Goal: Task Accomplishment & Management: Use online tool/utility

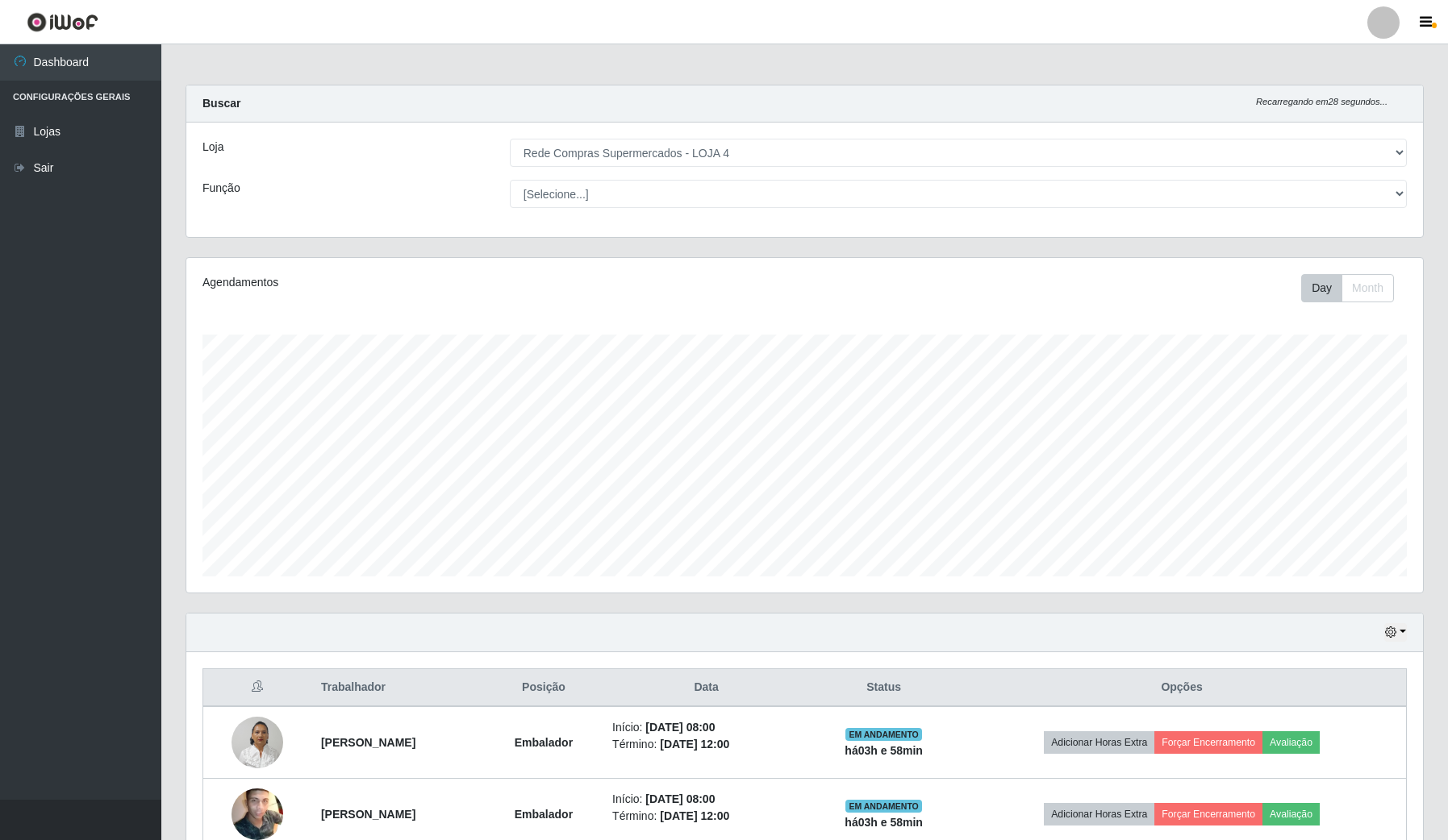
select select "159"
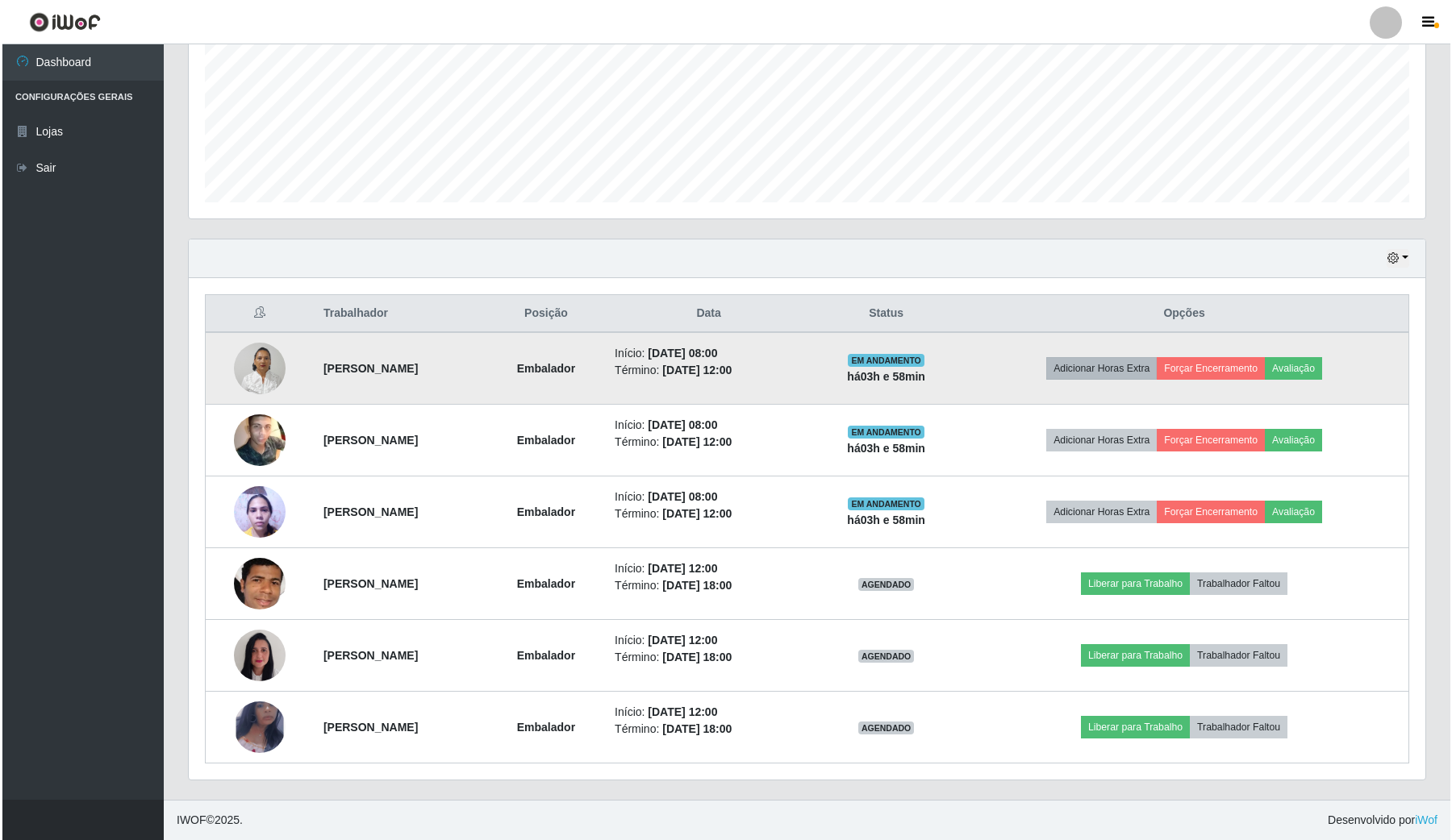
scroll to position [336, 1236]
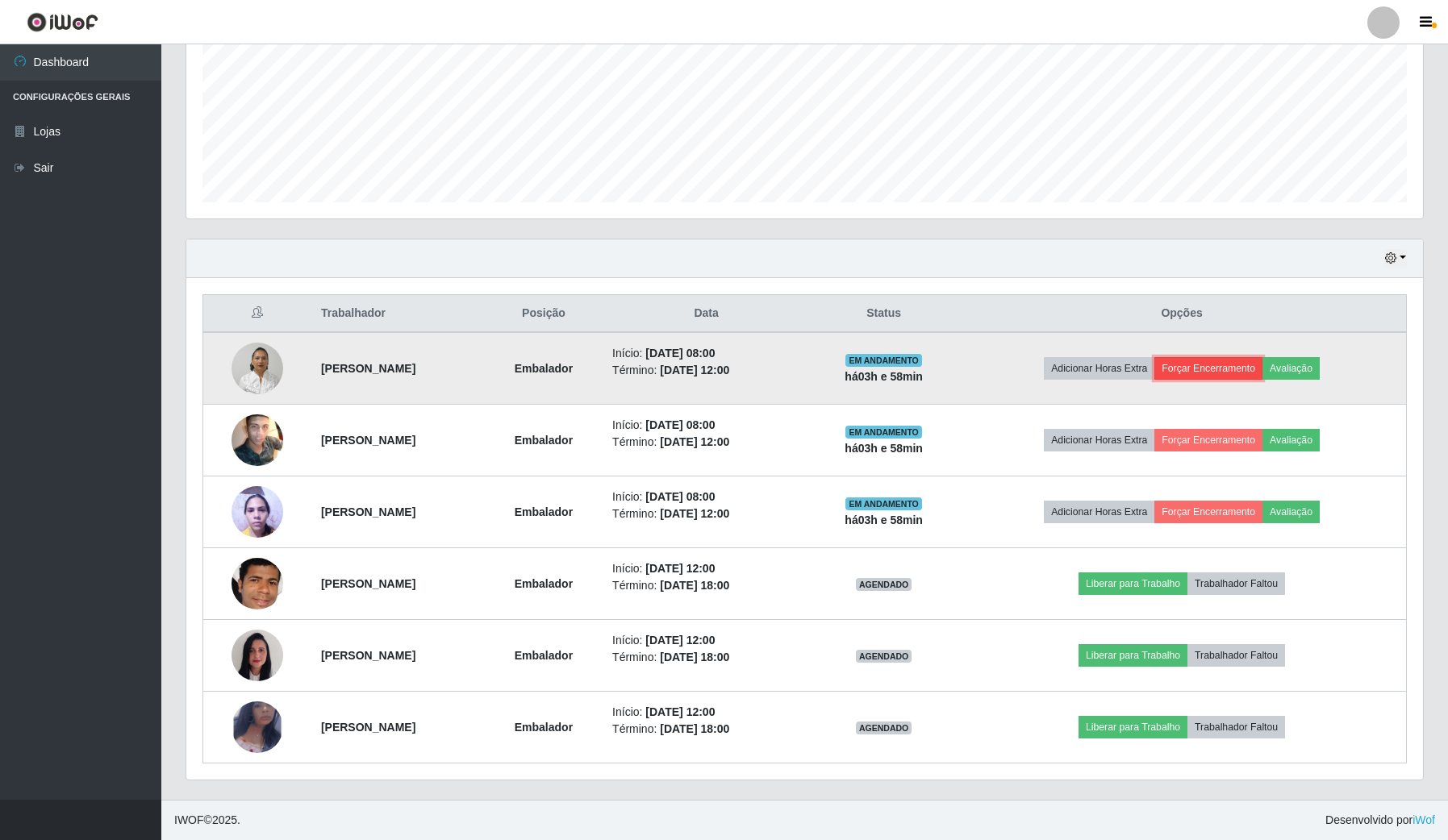
click at [1200, 365] on button "Forçar Encerramento" at bounding box center [1208, 368] width 108 height 23
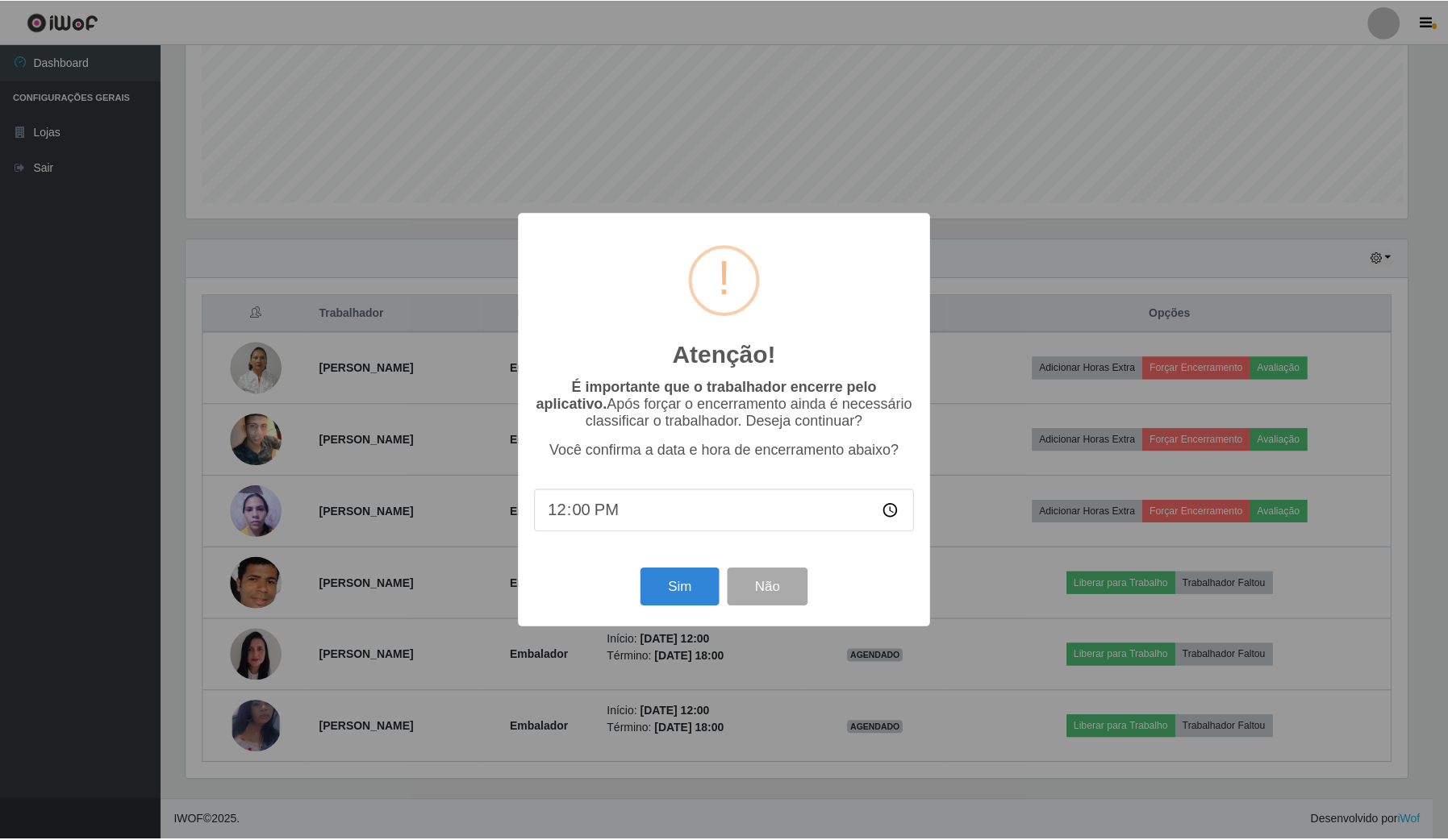
scroll to position [336, 1224]
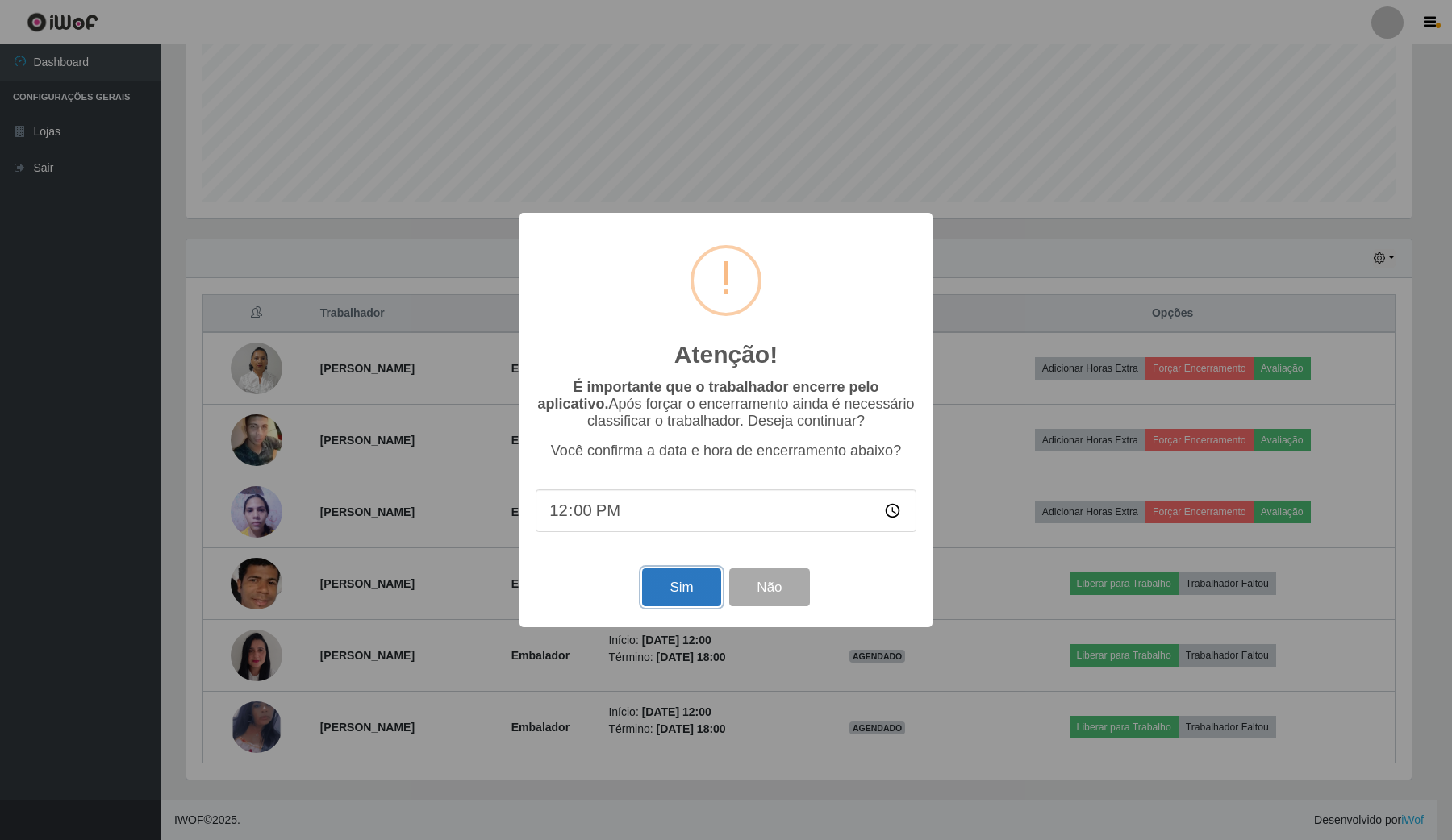
click at [688, 583] on button "Sim" at bounding box center [681, 587] width 79 height 38
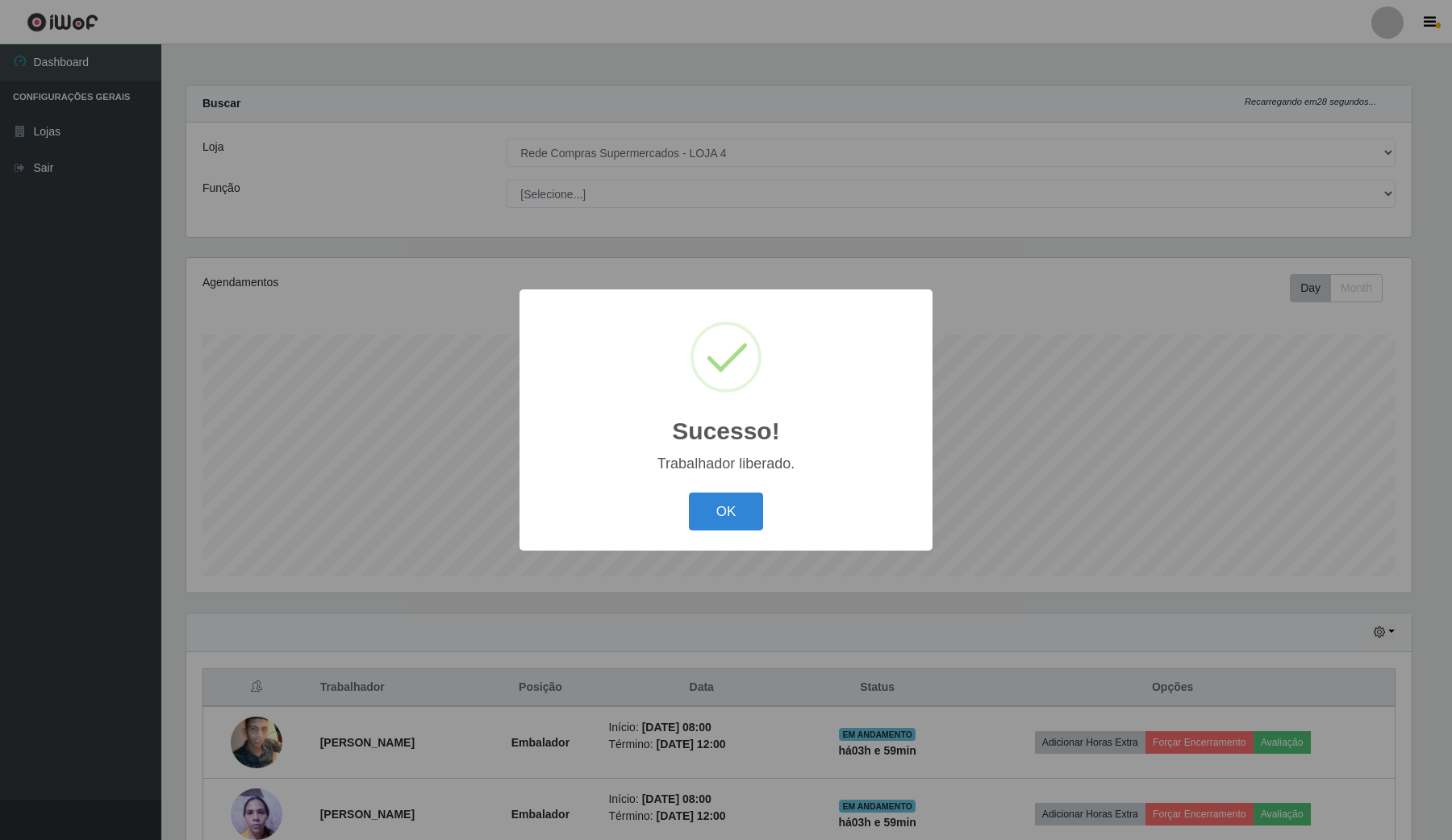
drag, startPoint x: 736, startPoint y: 513, endPoint x: 777, endPoint y: 506, distance: 41.6
click at [748, 510] on button "OK" at bounding box center [726, 511] width 75 height 38
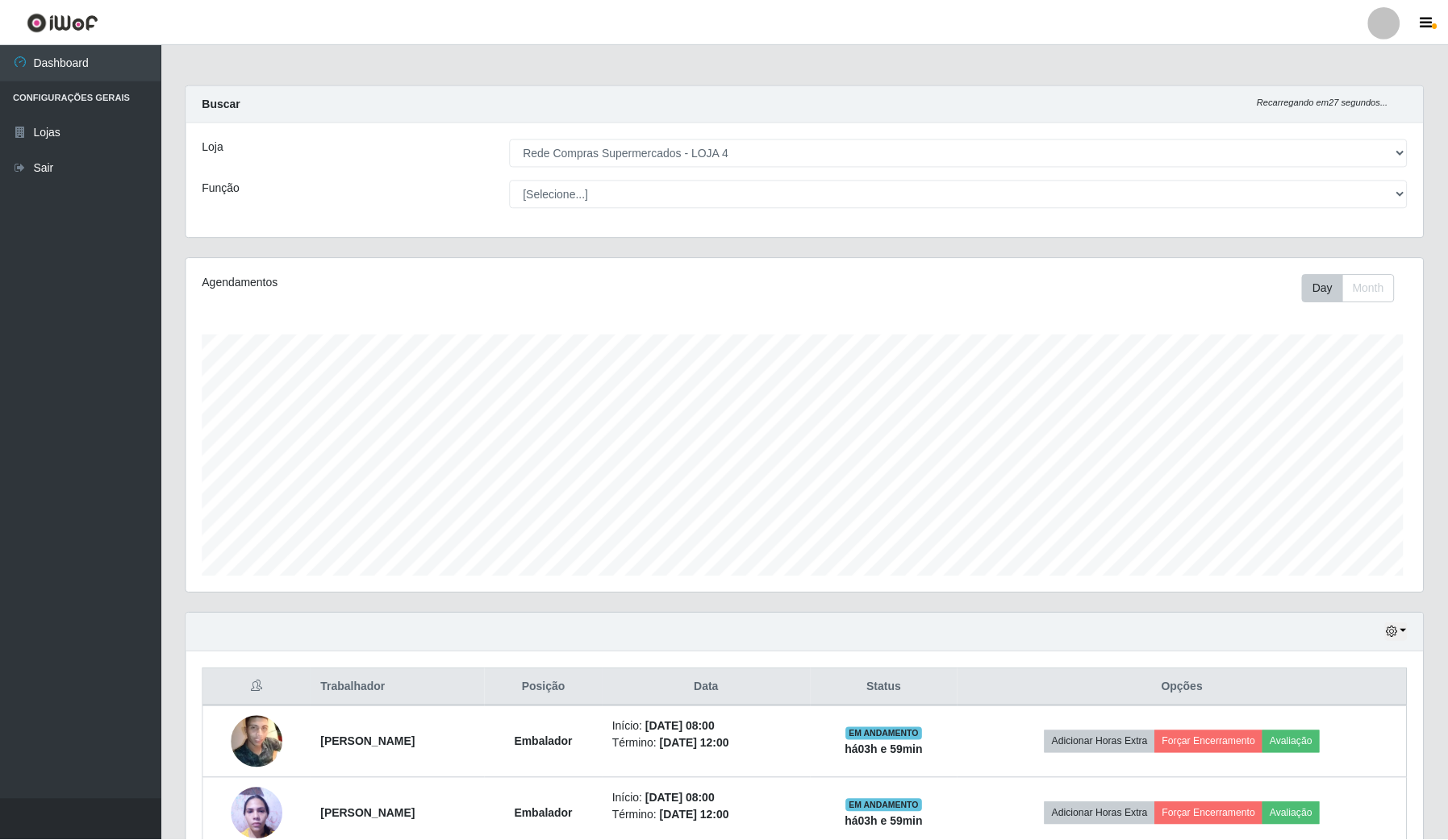
scroll to position [336, 1236]
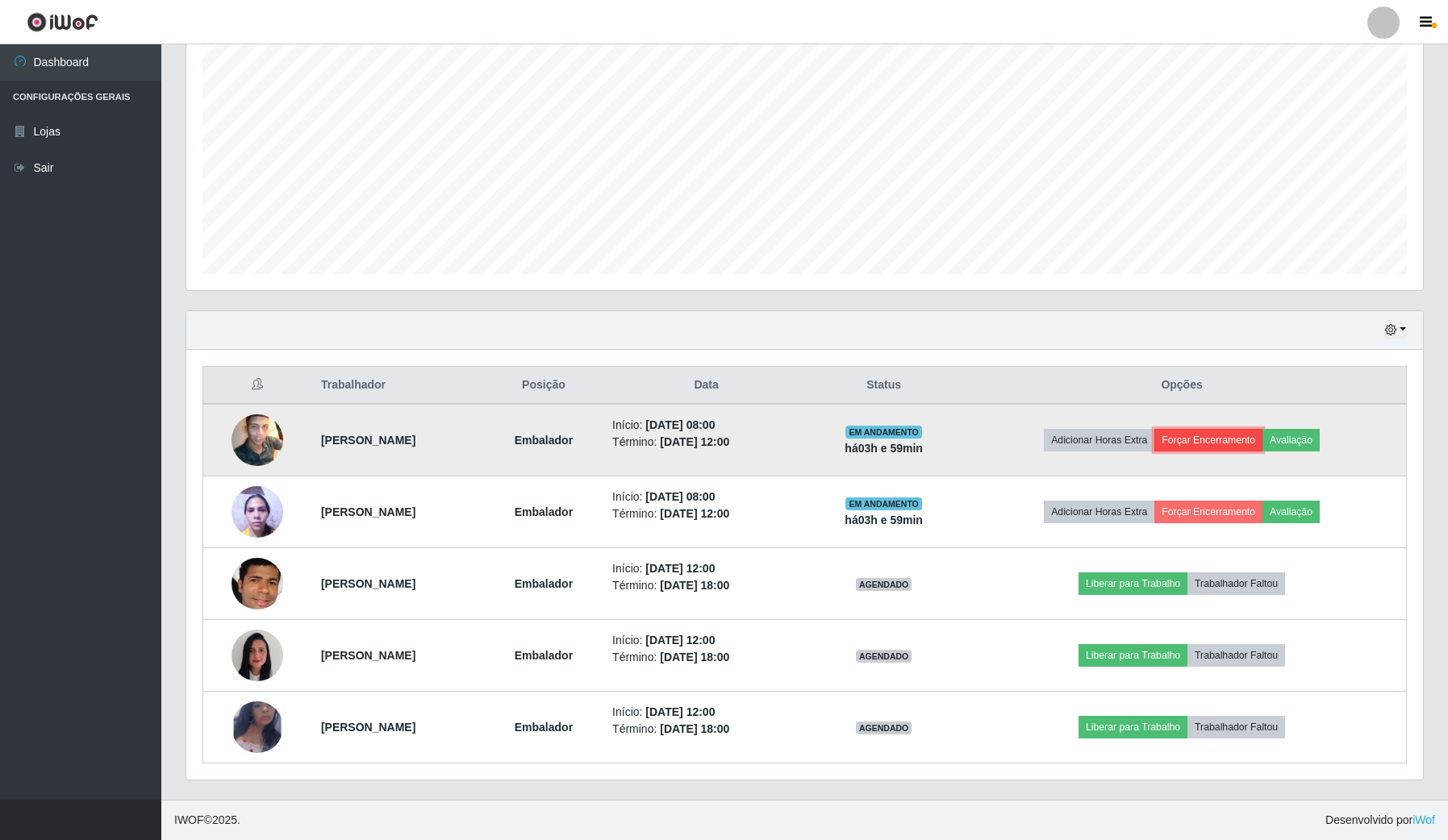
click at [1239, 446] on button "Forçar Encerramento" at bounding box center [1208, 440] width 108 height 23
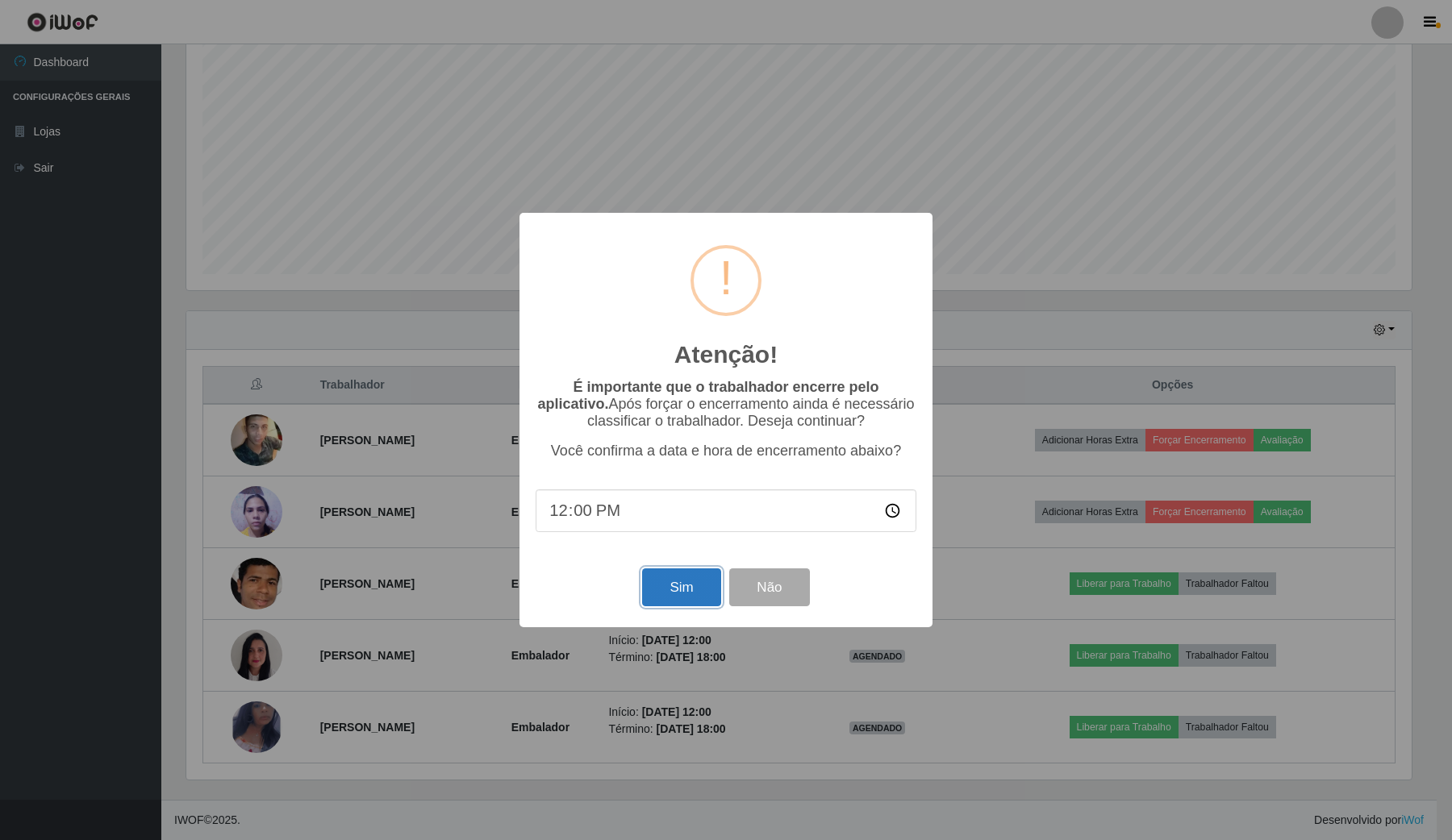
click at [667, 603] on button "Sim" at bounding box center [681, 587] width 79 height 38
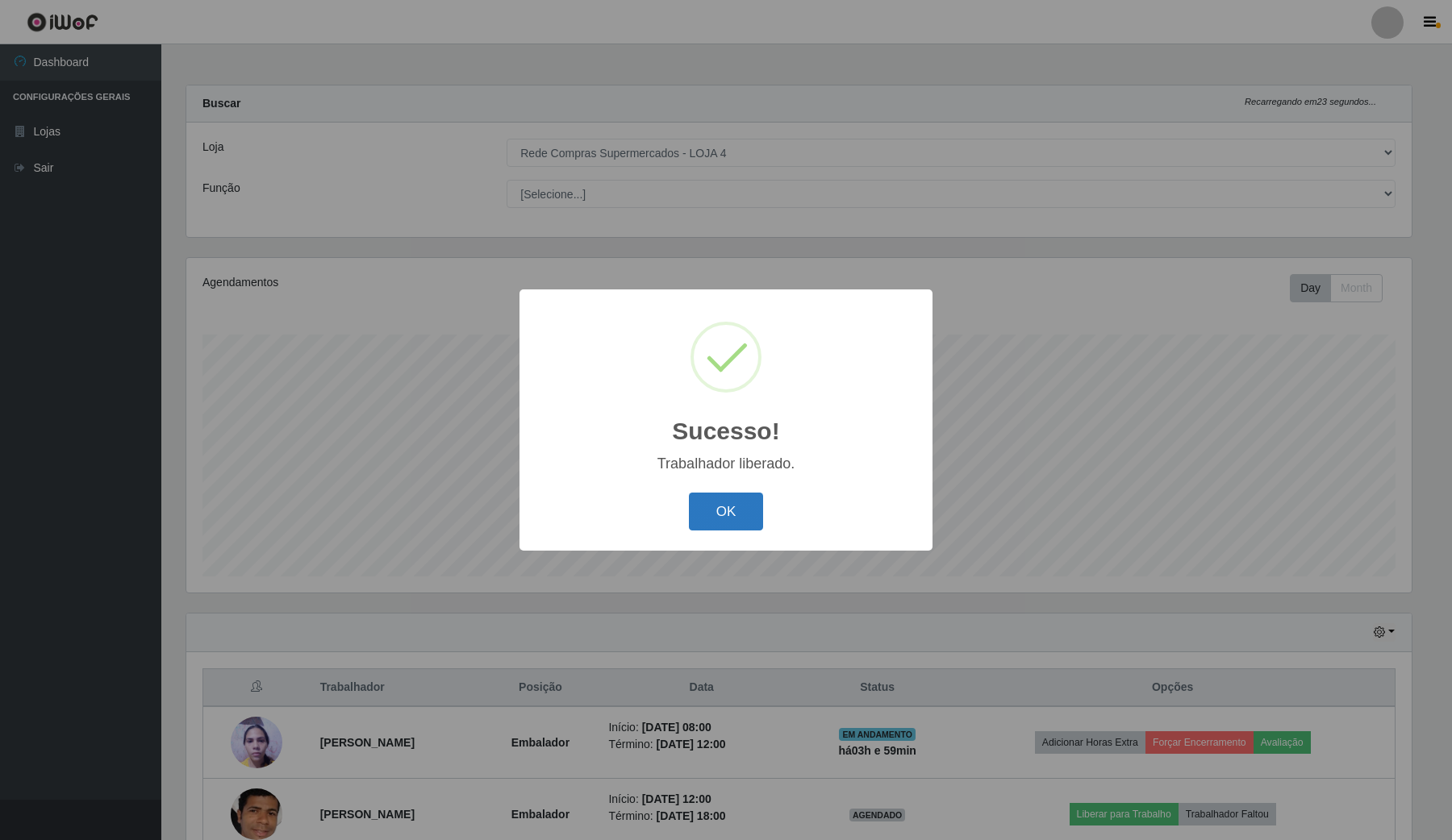
click at [692, 510] on button "OK" at bounding box center [726, 511] width 75 height 38
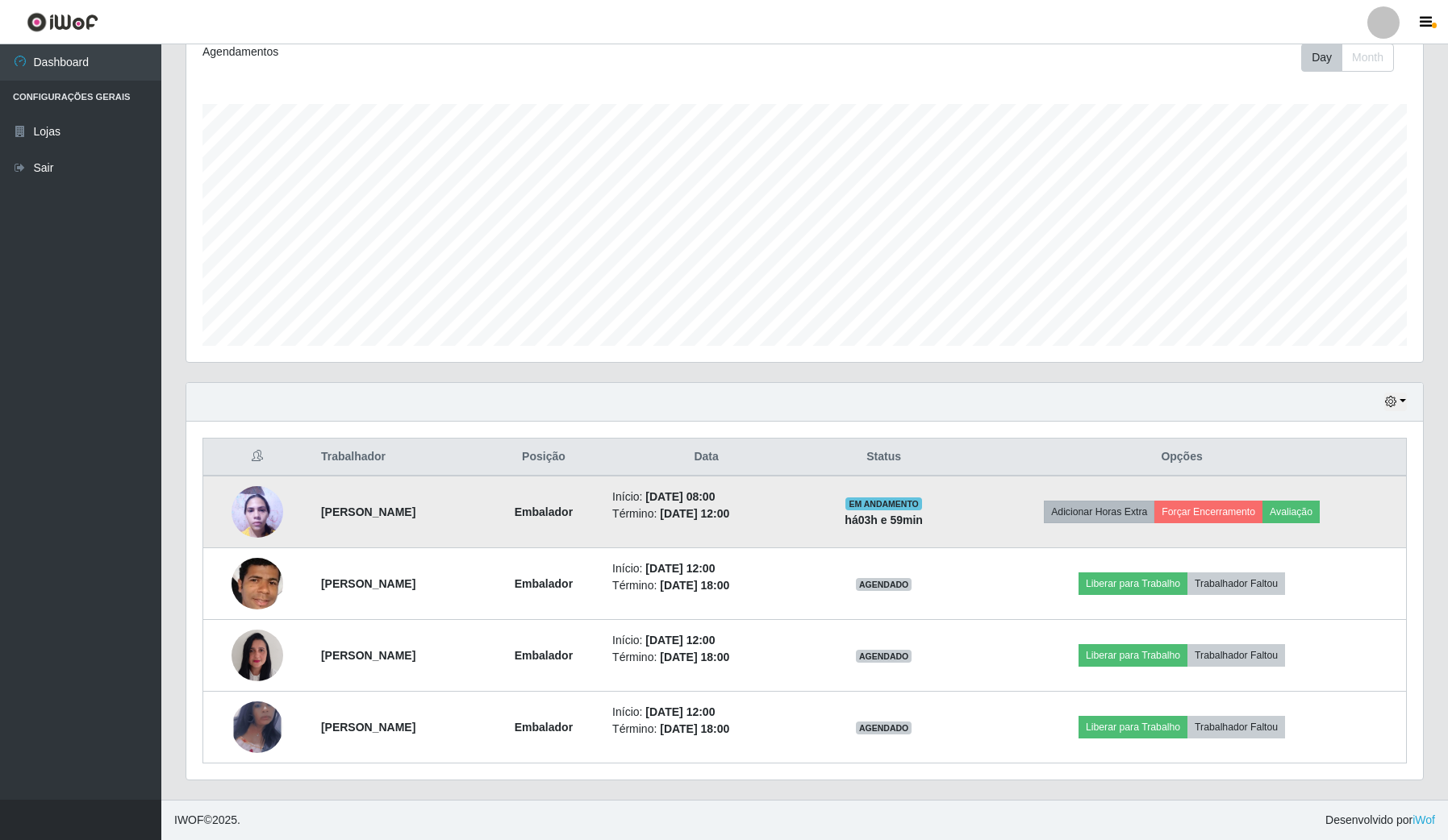
scroll to position [233, 0]
click at [1224, 517] on button "Forçar Encerramento" at bounding box center [1208, 511] width 108 height 23
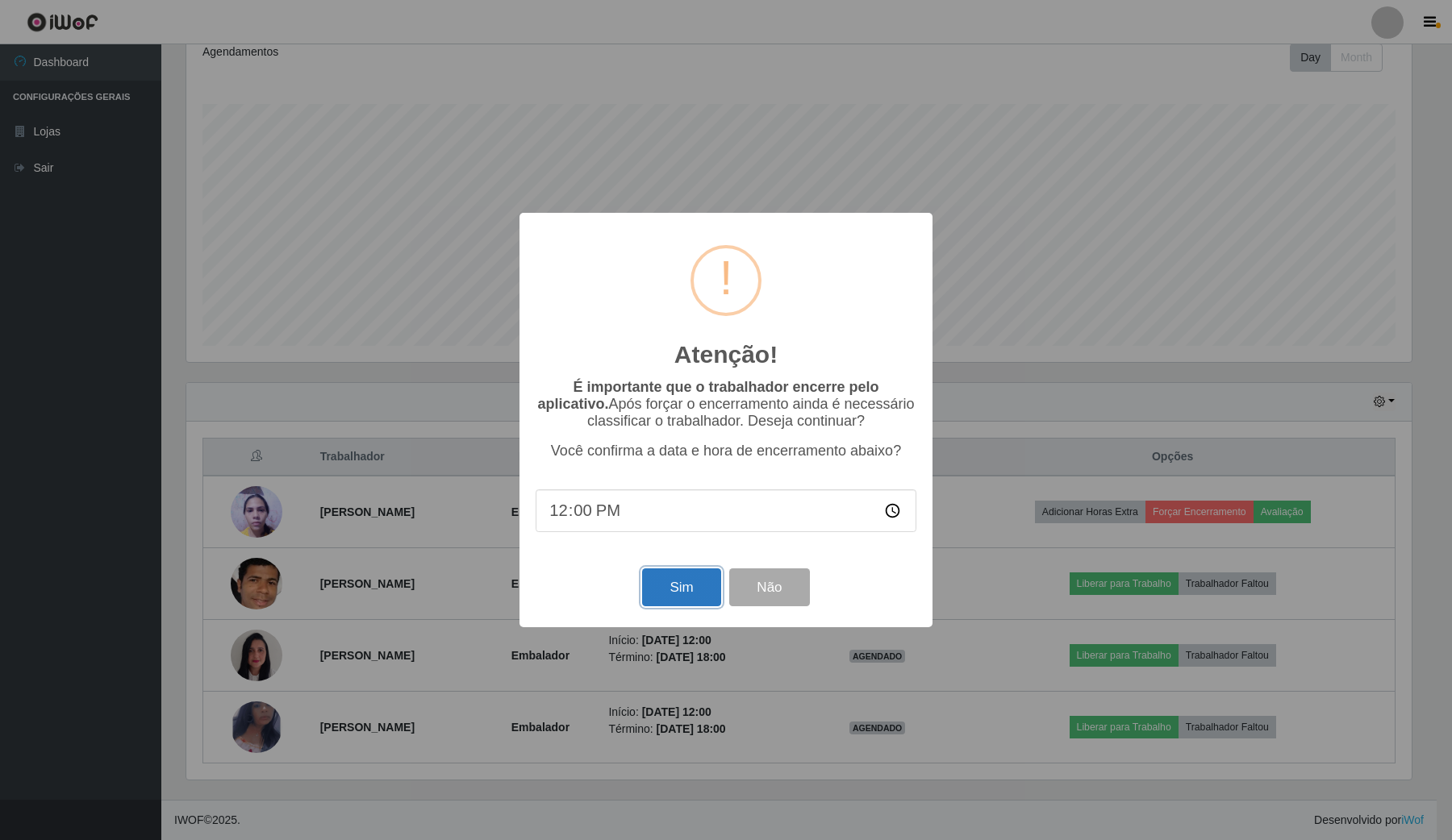
click at [672, 599] on button "Sim" at bounding box center [681, 587] width 79 height 38
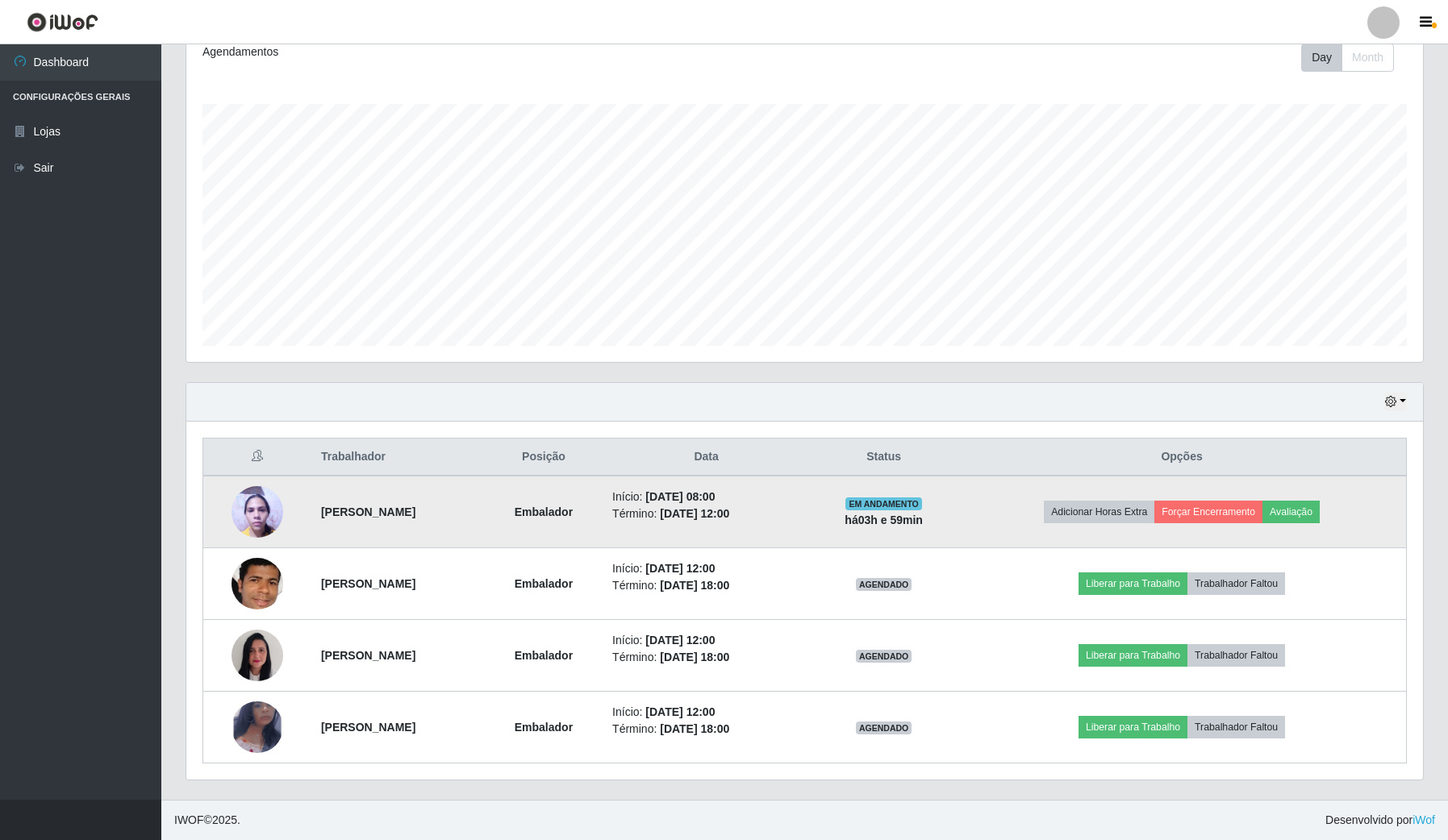
scroll to position [0, 0]
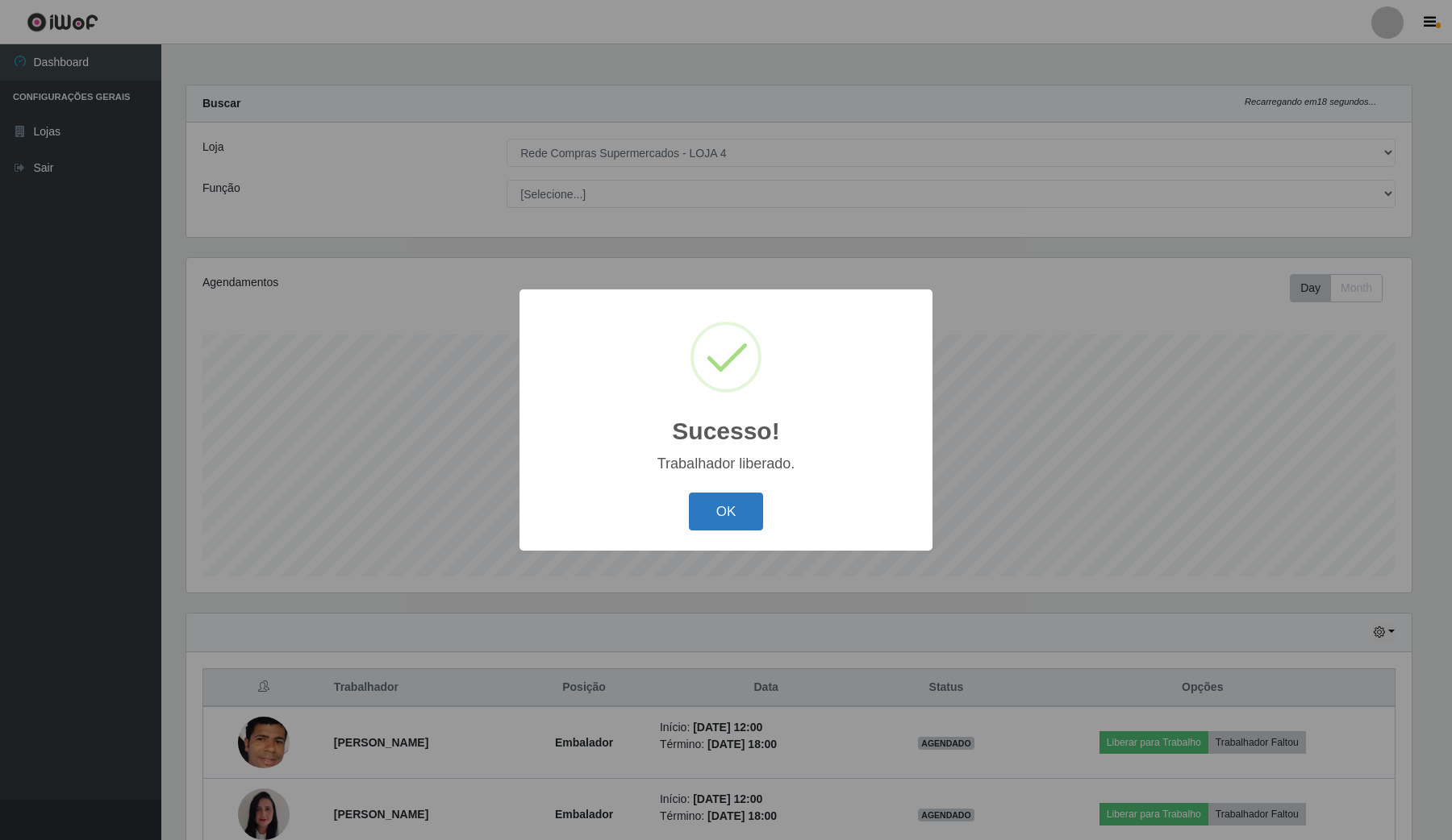
click at [718, 518] on button "OK" at bounding box center [726, 511] width 75 height 38
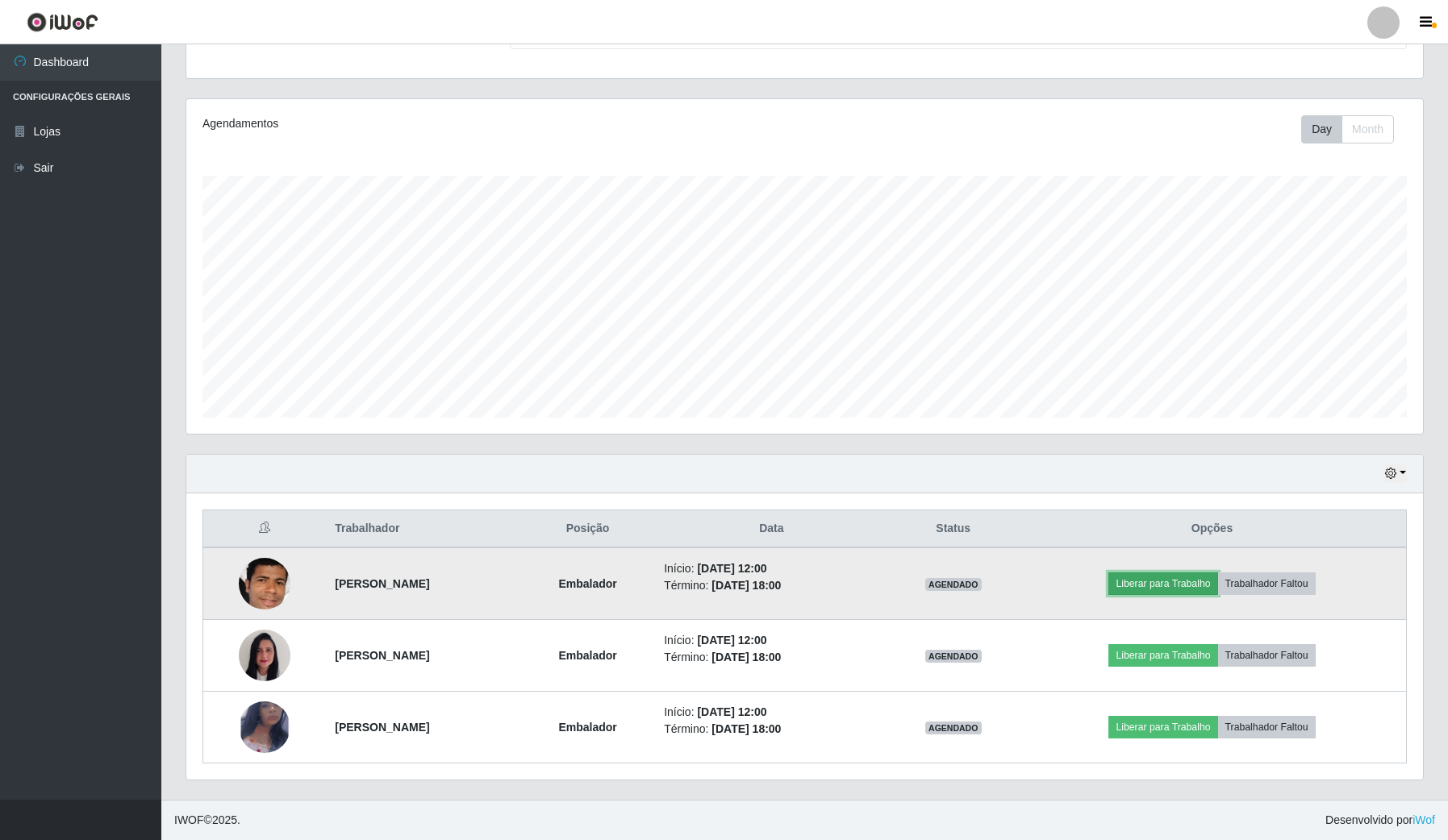
click at [1159, 578] on button "Liberar para Trabalho" at bounding box center [1162, 583] width 109 height 23
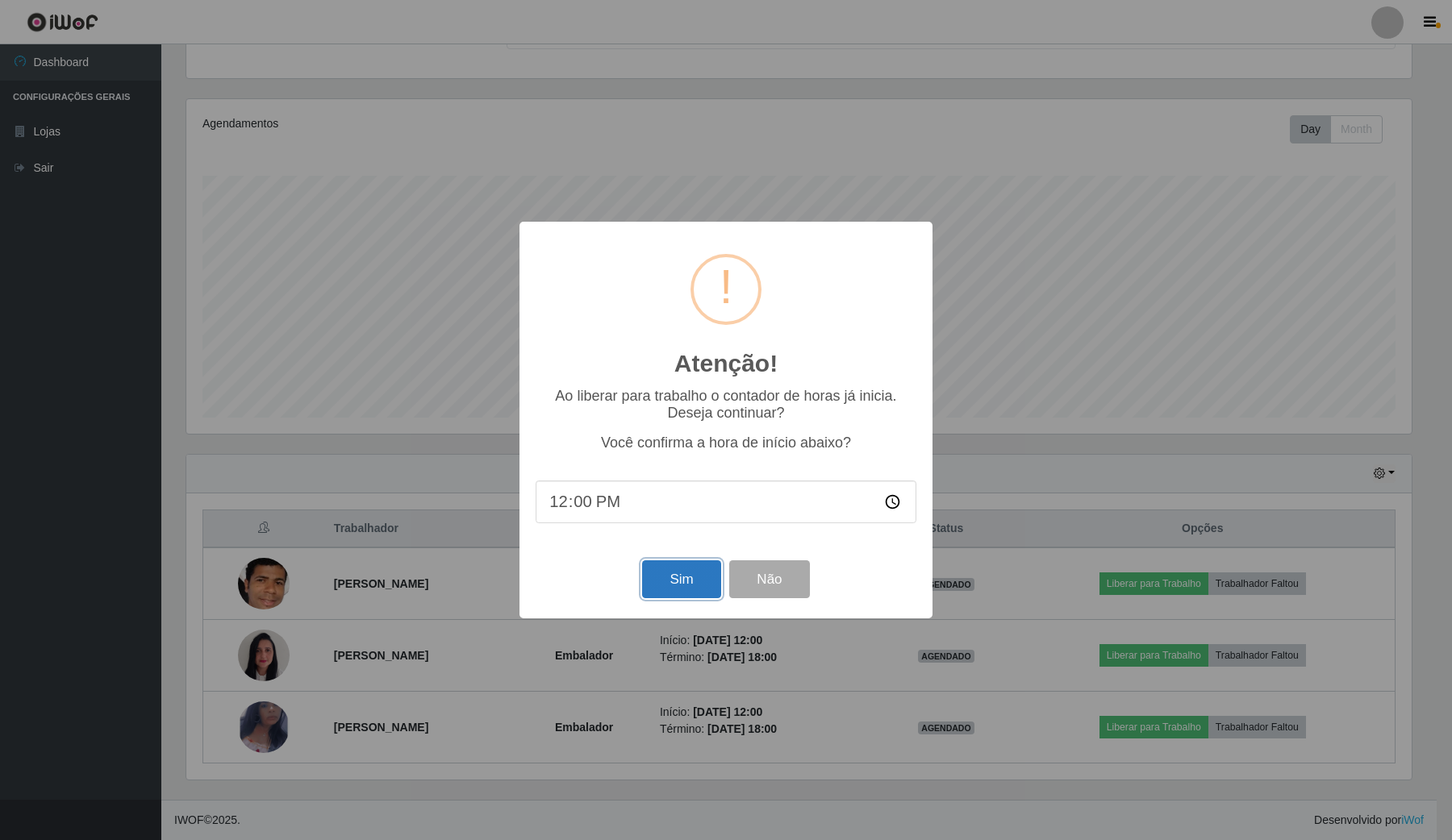
click at [706, 585] on button "Sim" at bounding box center [681, 579] width 79 height 38
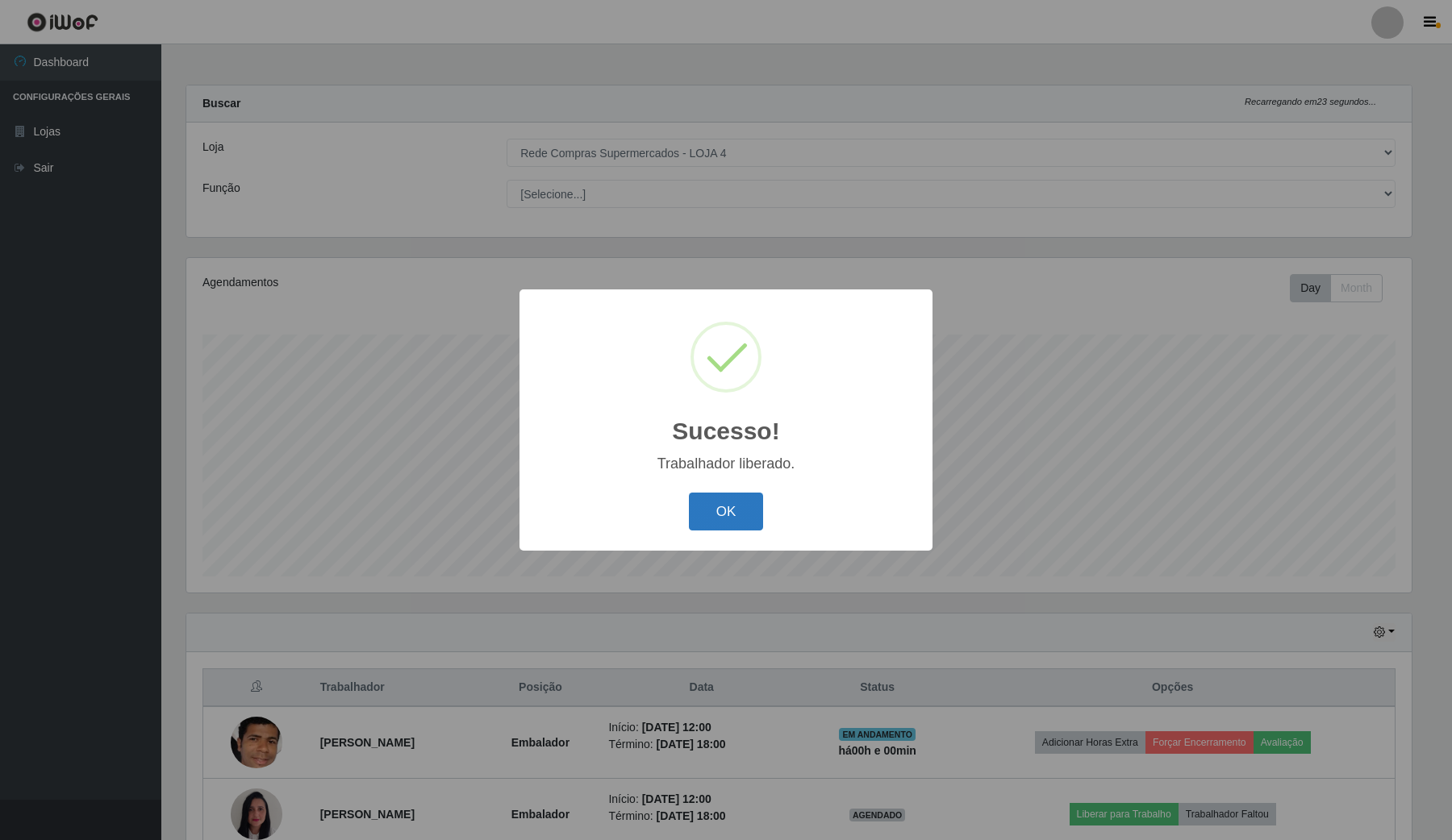
click at [715, 501] on button "OK" at bounding box center [726, 511] width 75 height 38
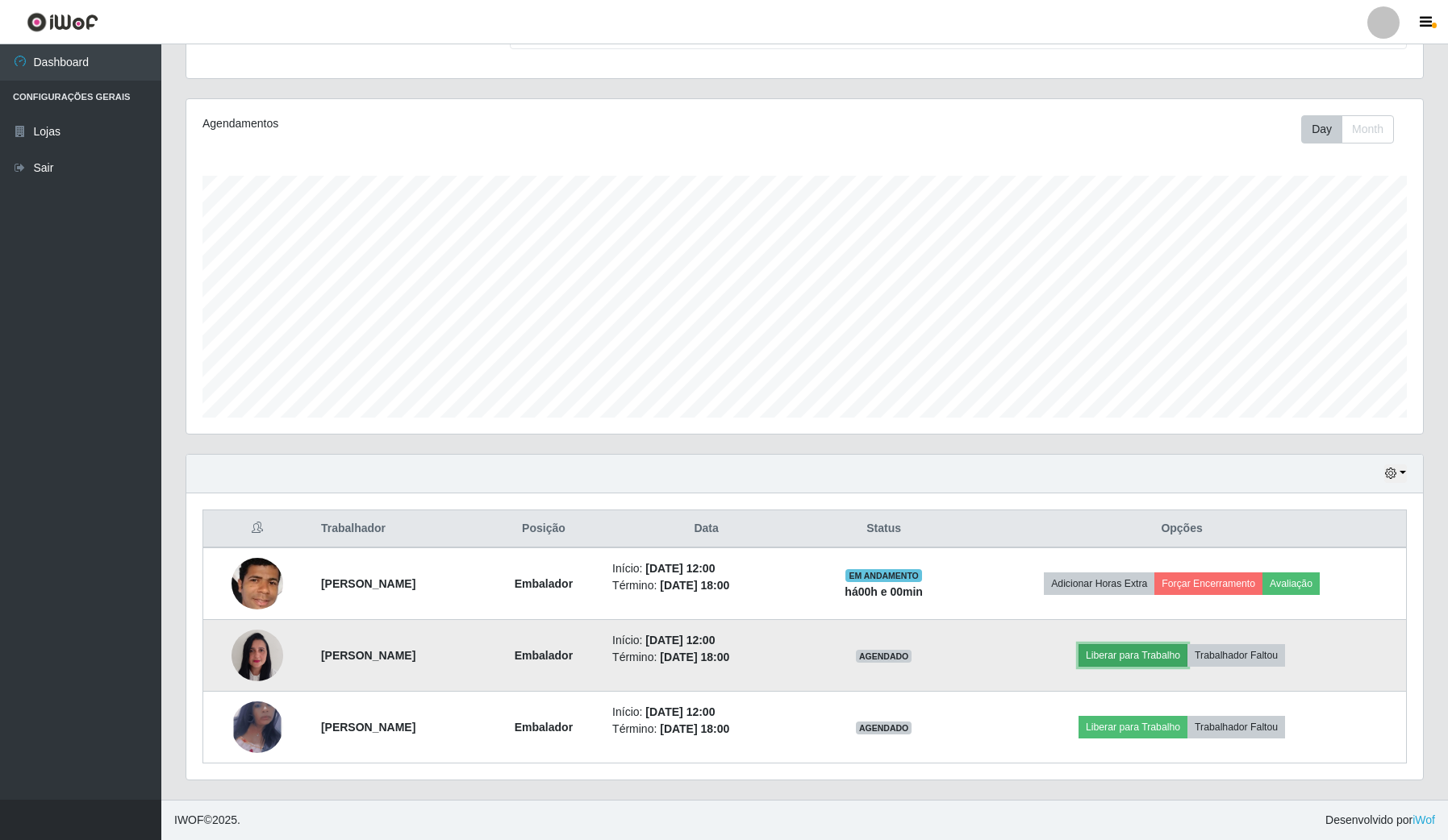
click at [1165, 647] on button "Liberar para Trabalho" at bounding box center [1132, 655] width 109 height 23
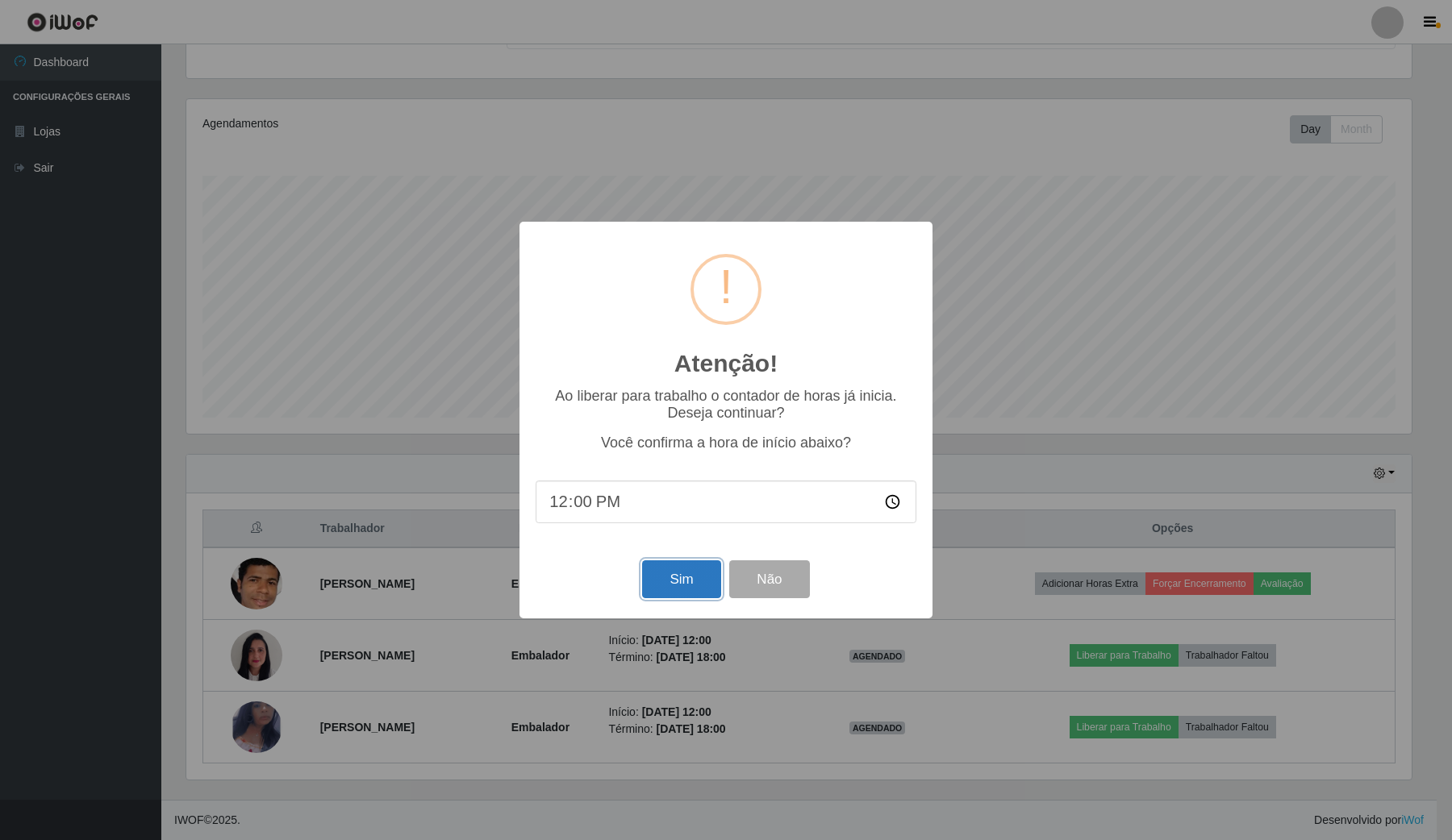
click at [642, 578] on button "Sim" at bounding box center [681, 579] width 79 height 38
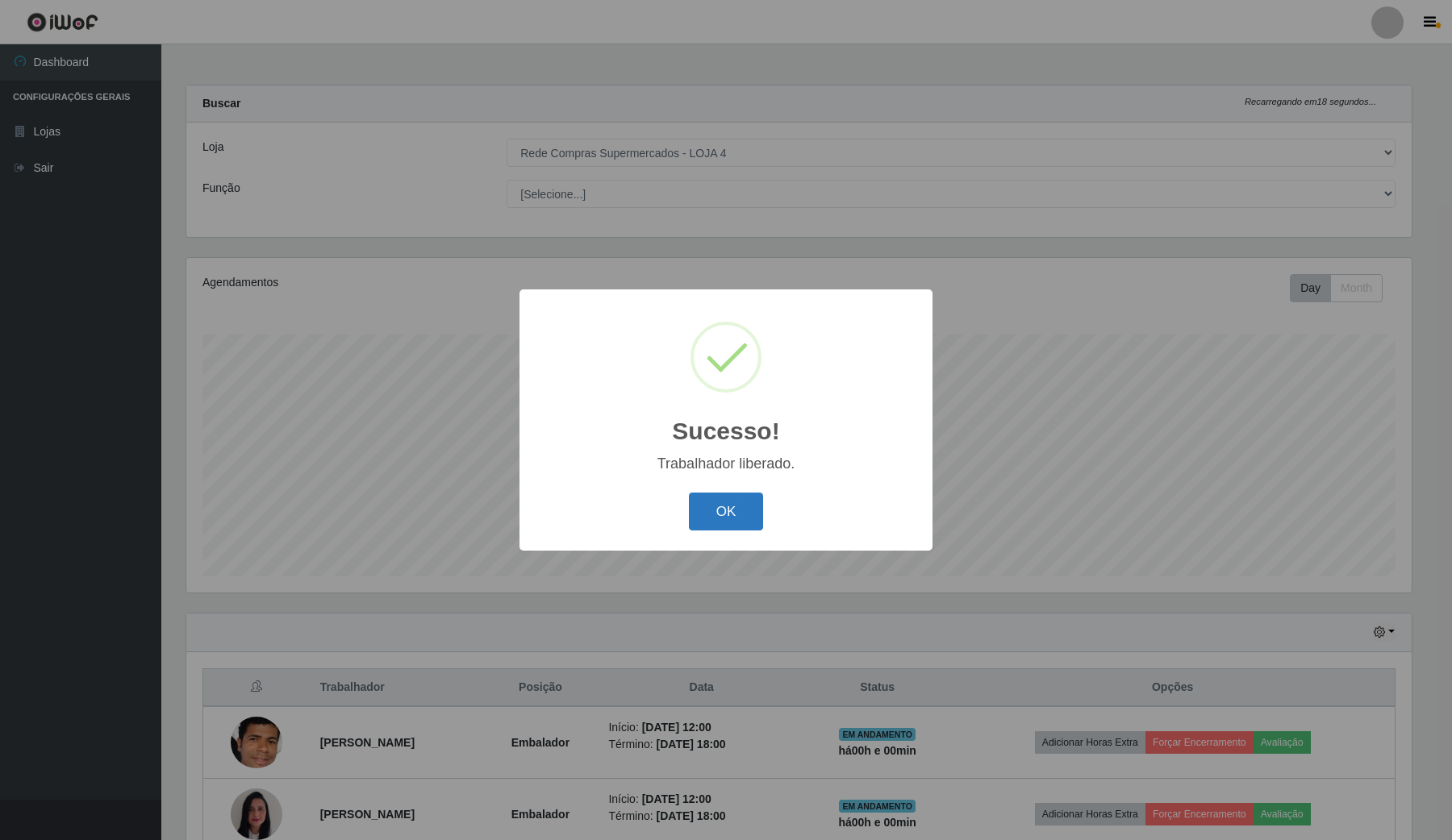
click at [718, 512] on button "OK" at bounding box center [726, 511] width 75 height 38
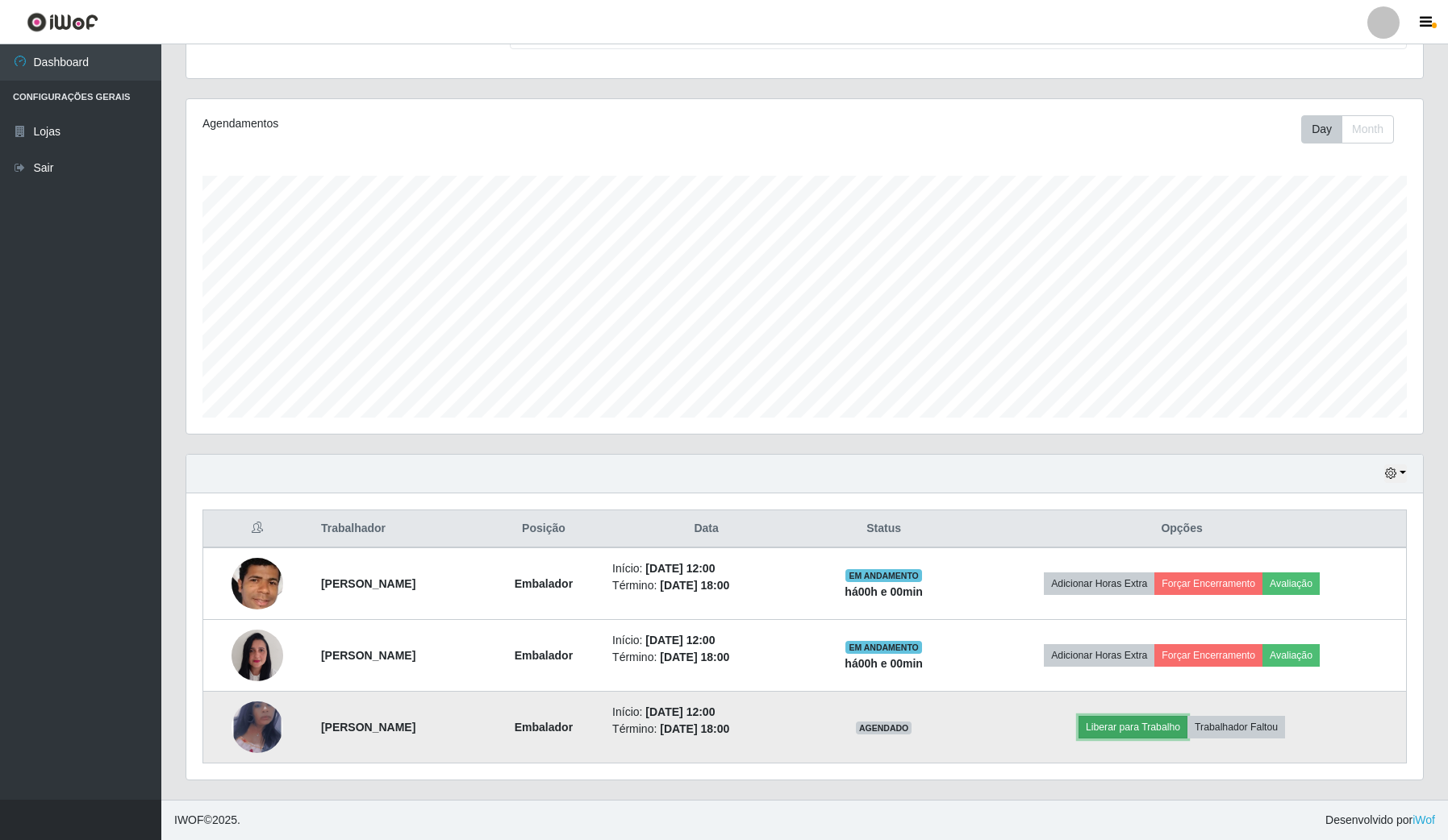
click at [1187, 727] on button "Liberar para Trabalho" at bounding box center [1132, 726] width 109 height 23
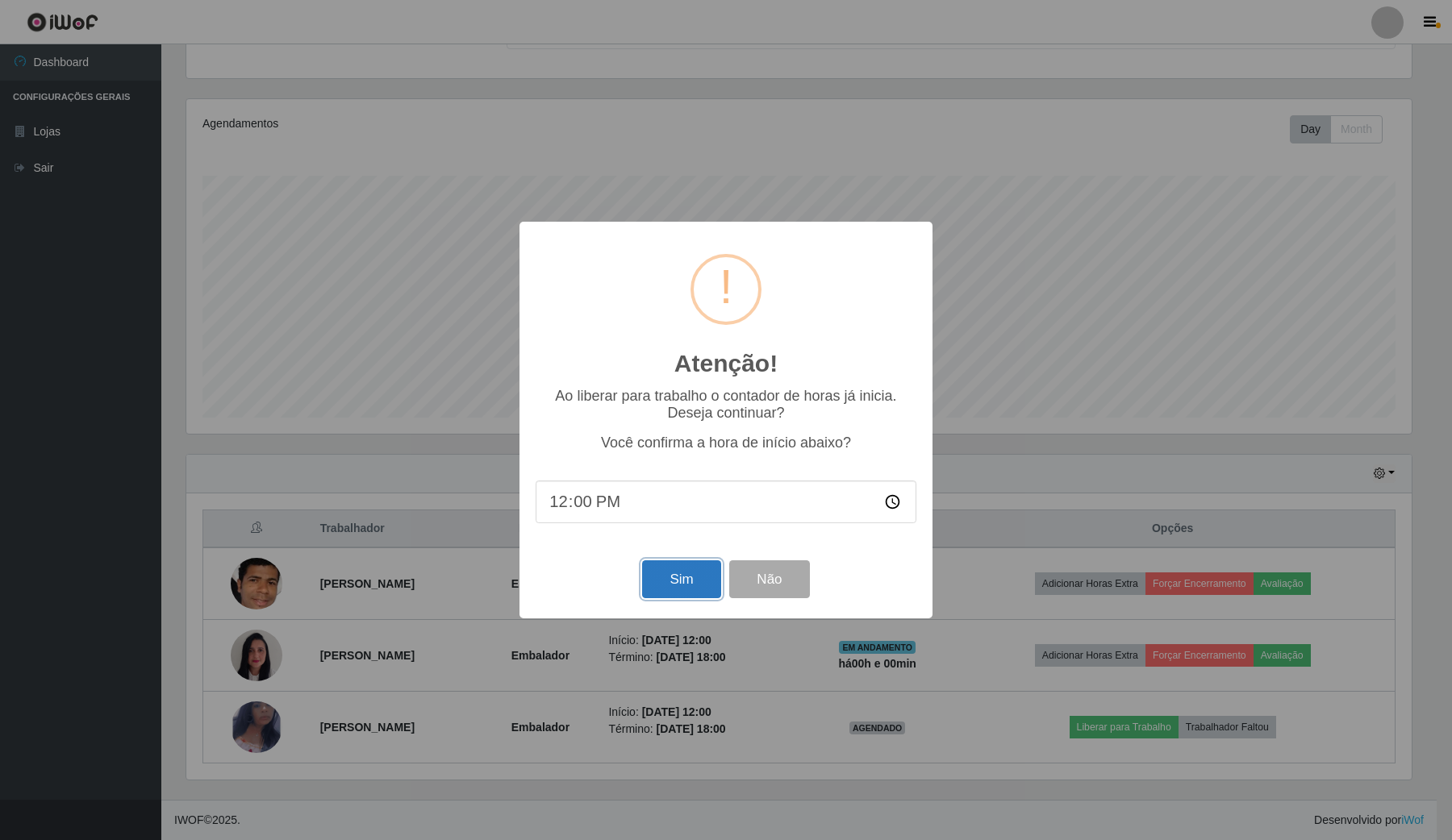
click at [698, 565] on button "Sim" at bounding box center [681, 579] width 79 height 38
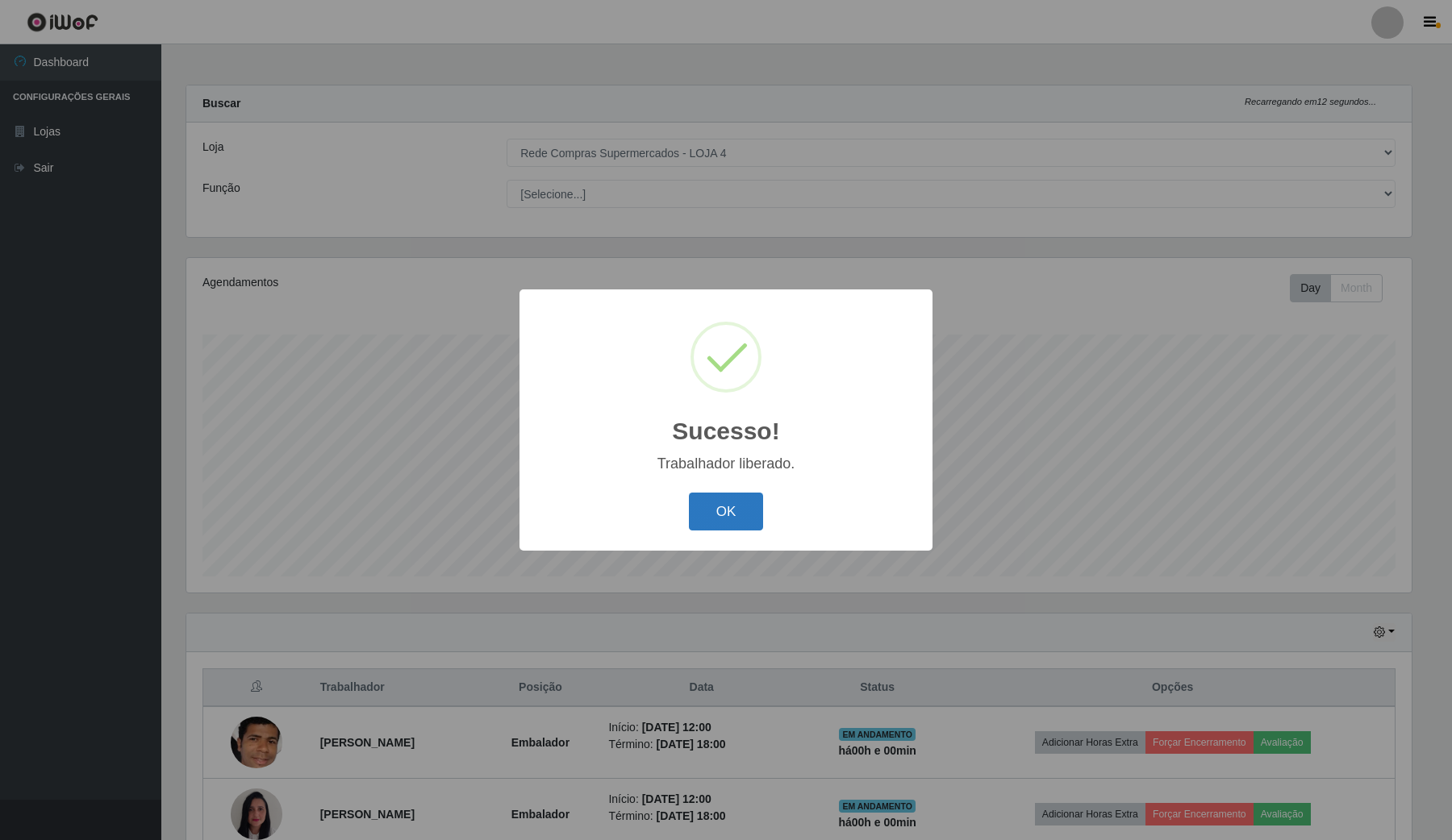
click at [696, 512] on button "OK" at bounding box center [726, 511] width 75 height 38
